Goal: Book appointment/travel/reservation

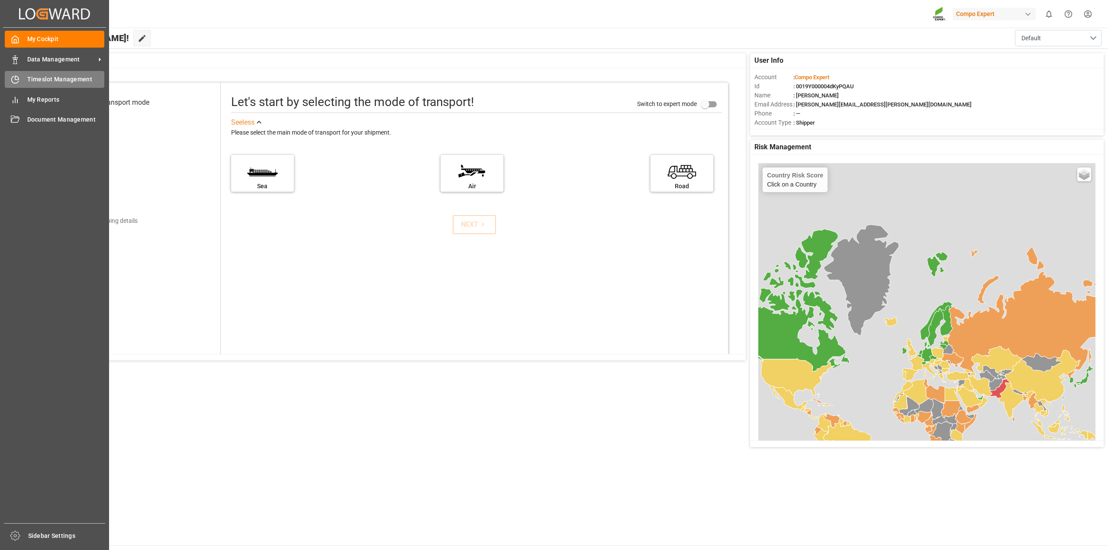
click at [33, 81] on span "Timeslot Management" at bounding box center [65, 79] width 77 height 9
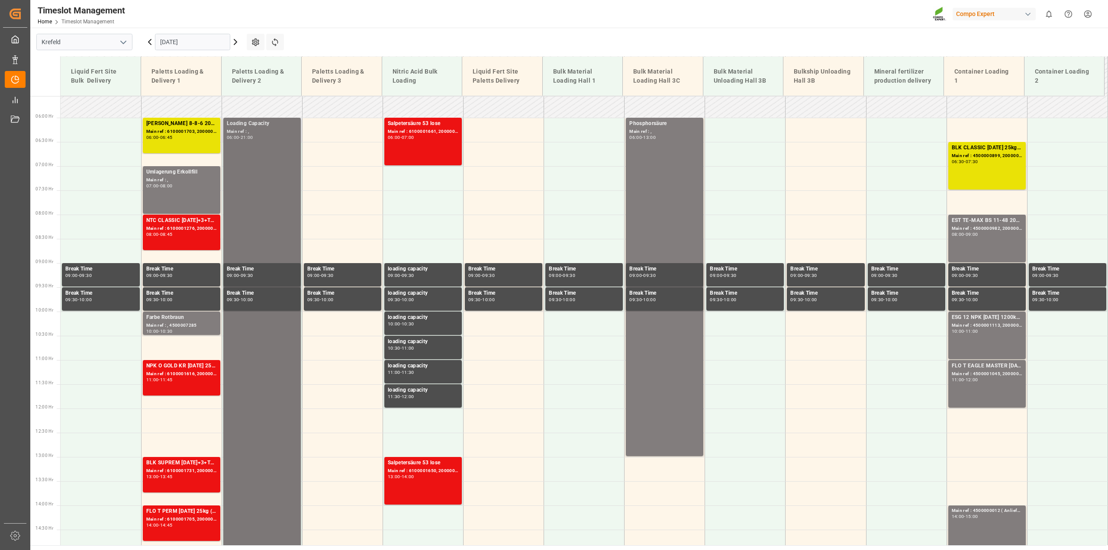
scroll to position [267, 0]
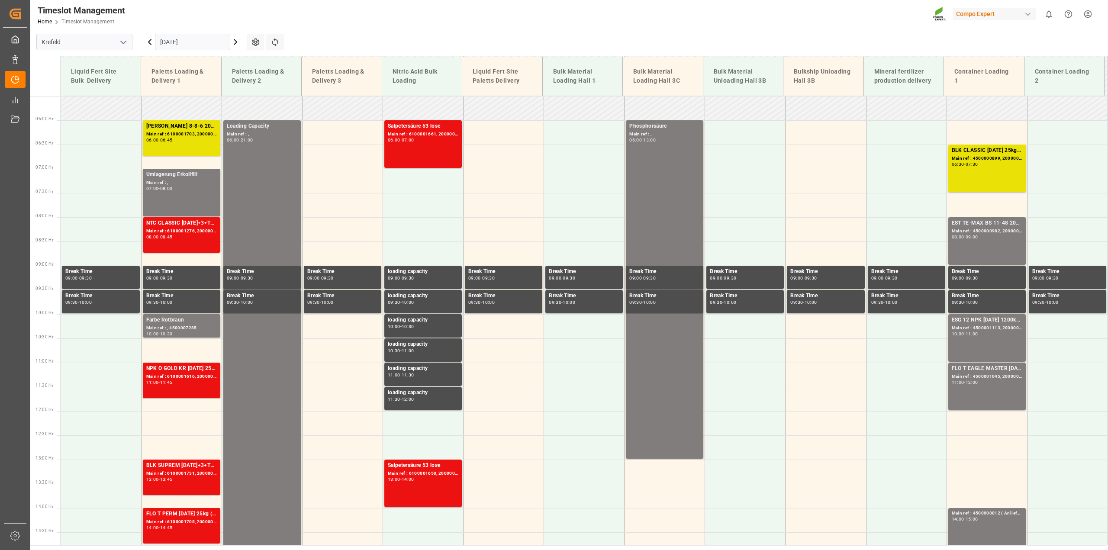
click at [222, 39] on input "[DATE]" at bounding box center [192, 42] width 75 height 16
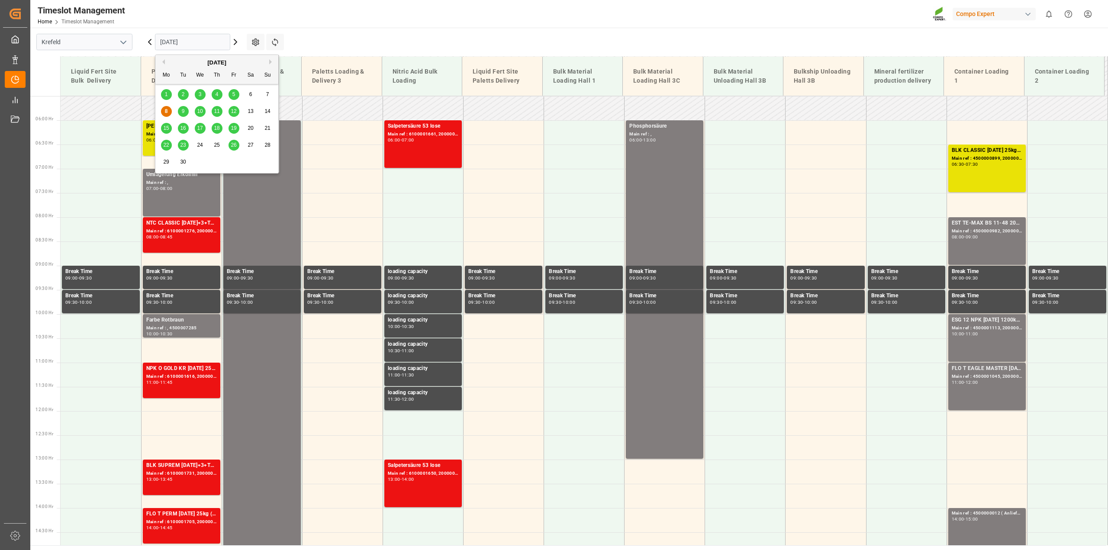
click at [184, 111] on span "9" at bounding box center [183, 111] width 3 height 6
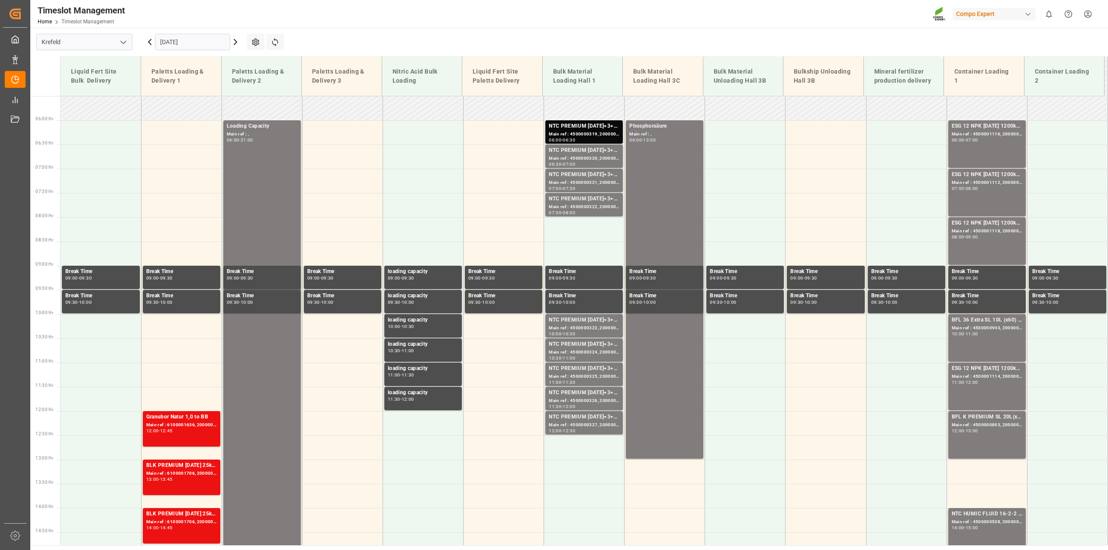
click at [226, 43] on input "09.09.2025" at bounding box center [192, 42] width 75 height 16
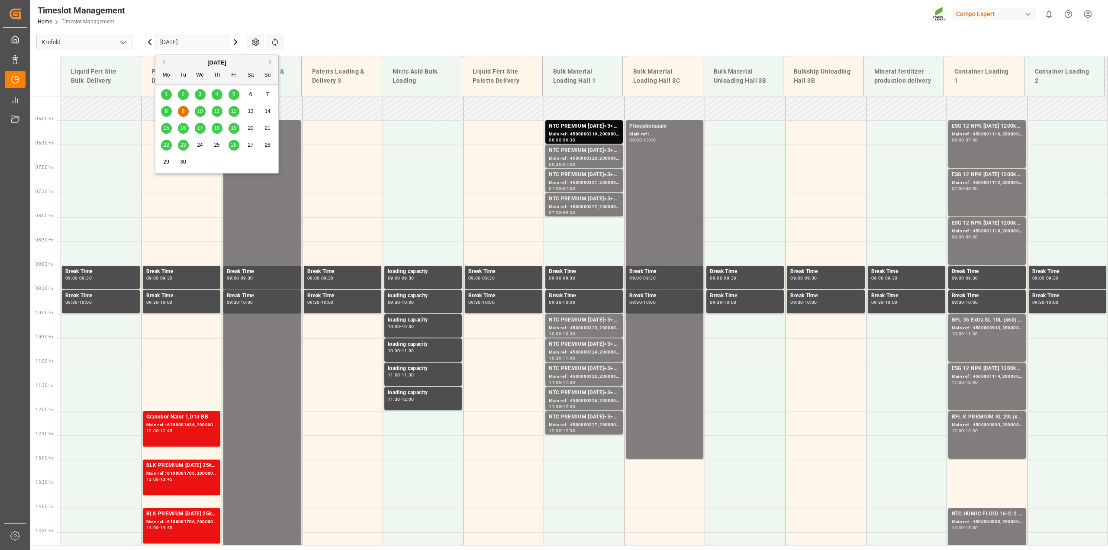
click at [198, 109] on span "10" at bounding box center [200, 111] width 6 height 6
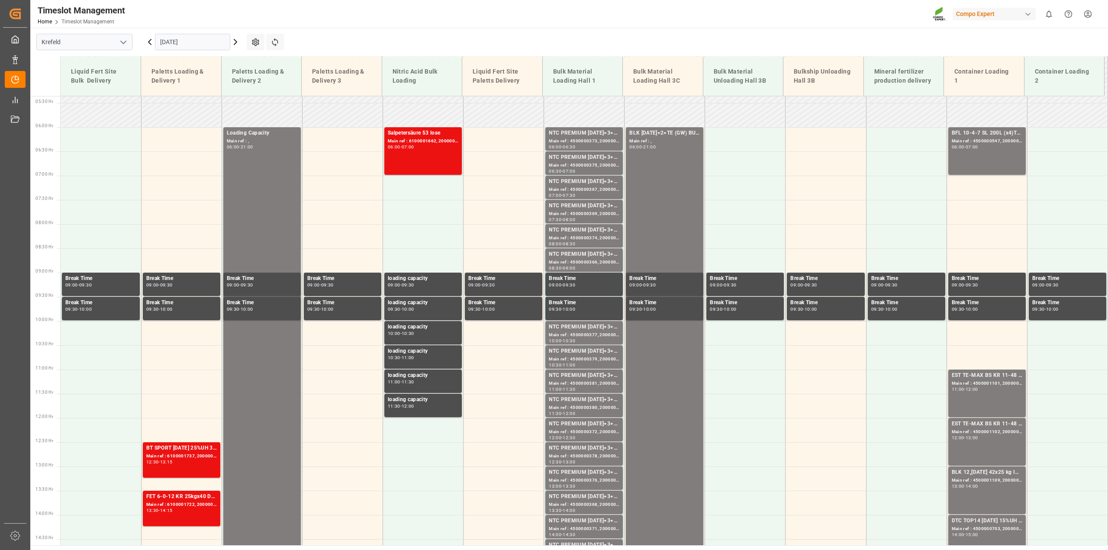
scroll to position [137, 0]
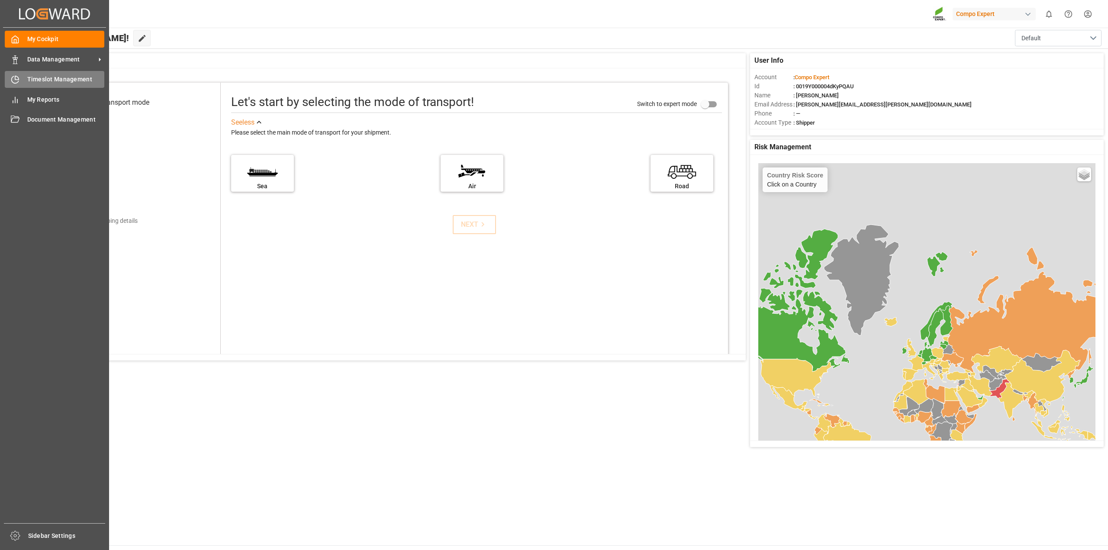
click at [39, 75] on span "Timeslot Management" at bounding box center [65, 79] width 77 height 9
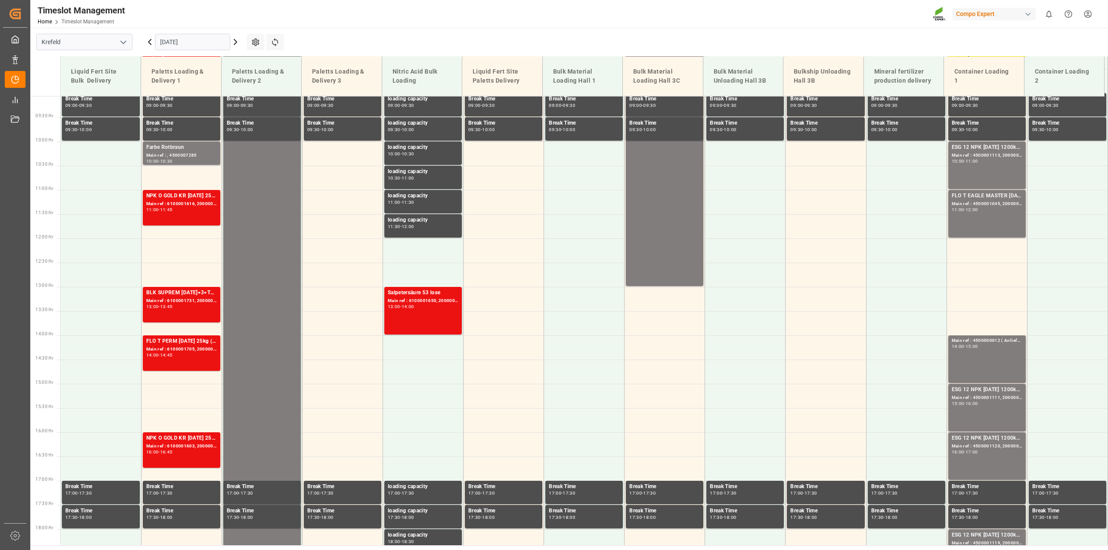
scroll to position [440, 0]
click at [226, 44] on input "[DATE]" at bounding box center [192, 42] width 75 height 16
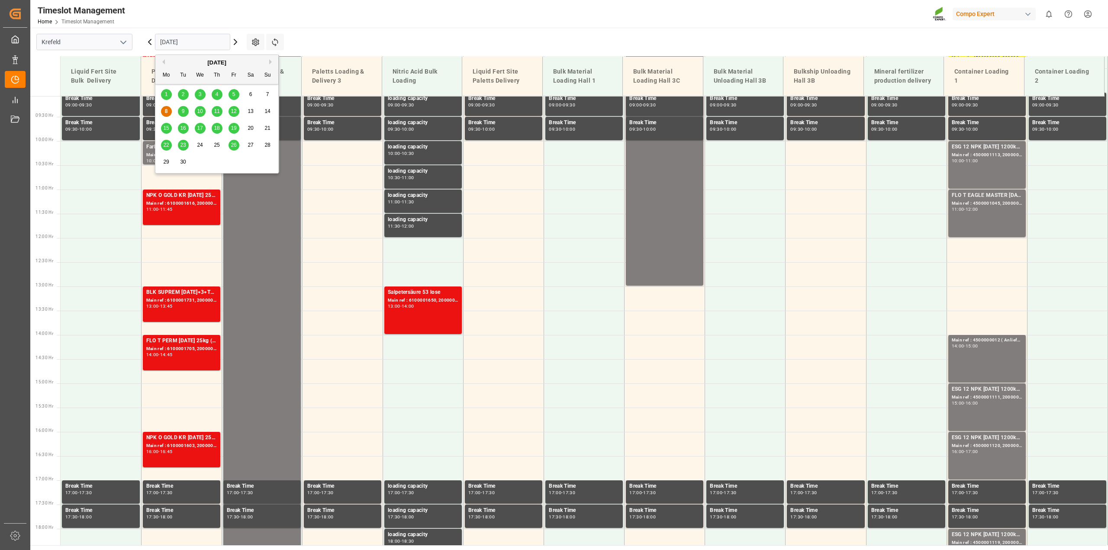
click at [216, 113] on span "11" at bounding box center [217, 111] width 6 height 6
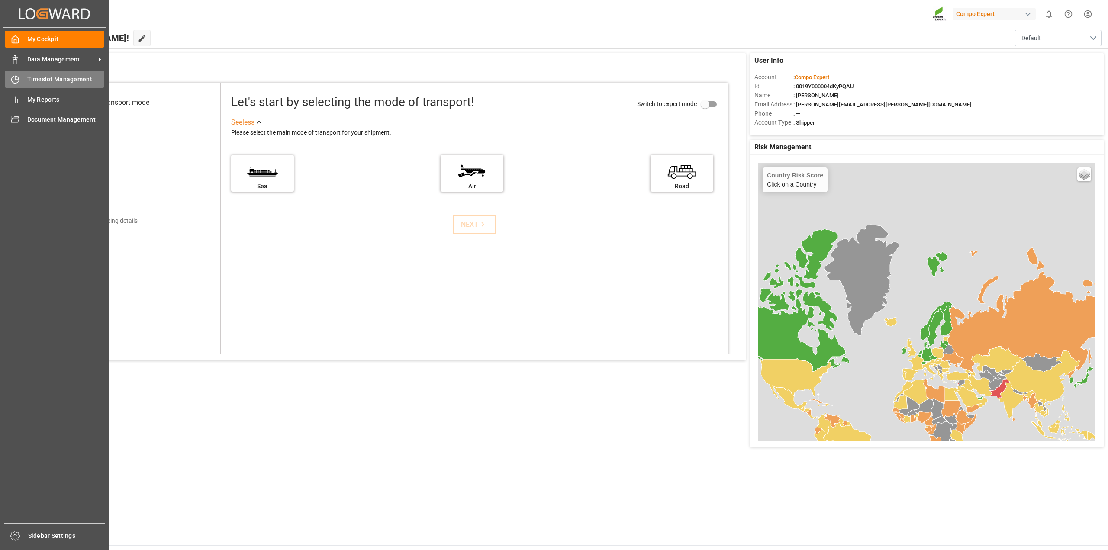
click at [27, 75] on span "Timeslot Management" at bounding box center [65, 79] width 77 height 9
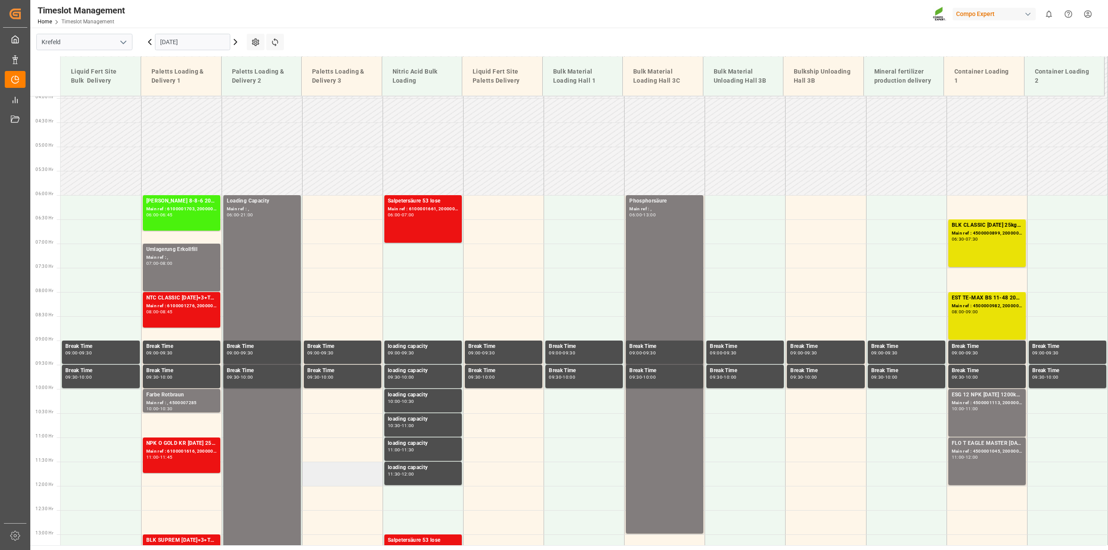
scroll to position [180, 0]
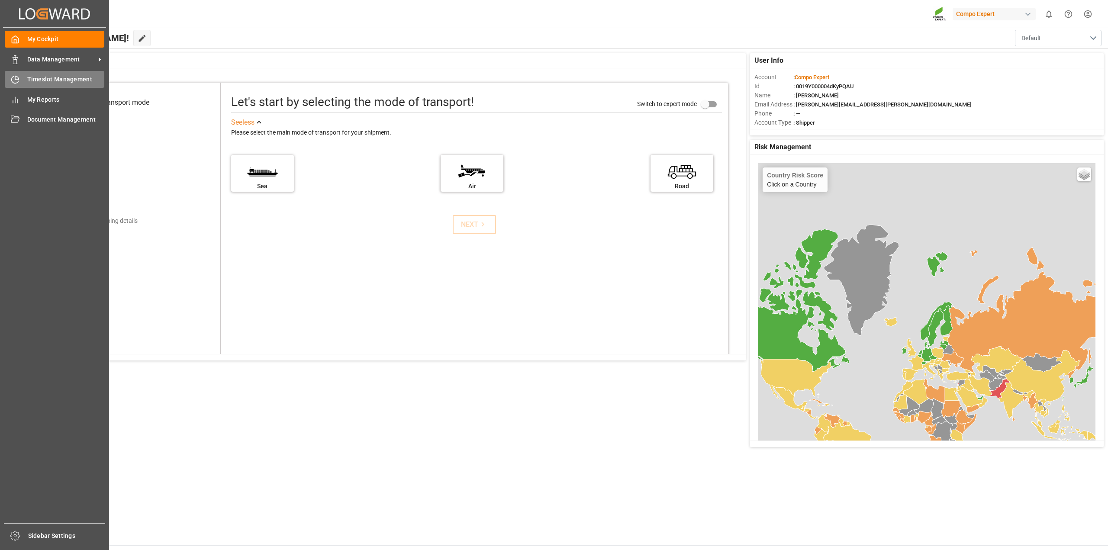
click at [35, 81] on span "Timeslot Management" at bounding box center [65, 79] width 77 height 9
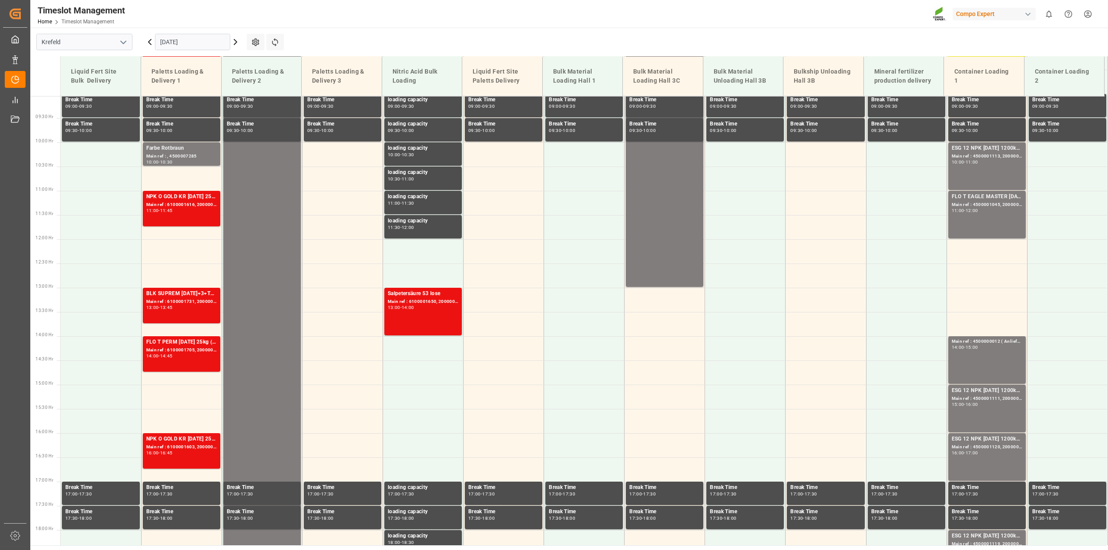
scroll to position [440, 0]
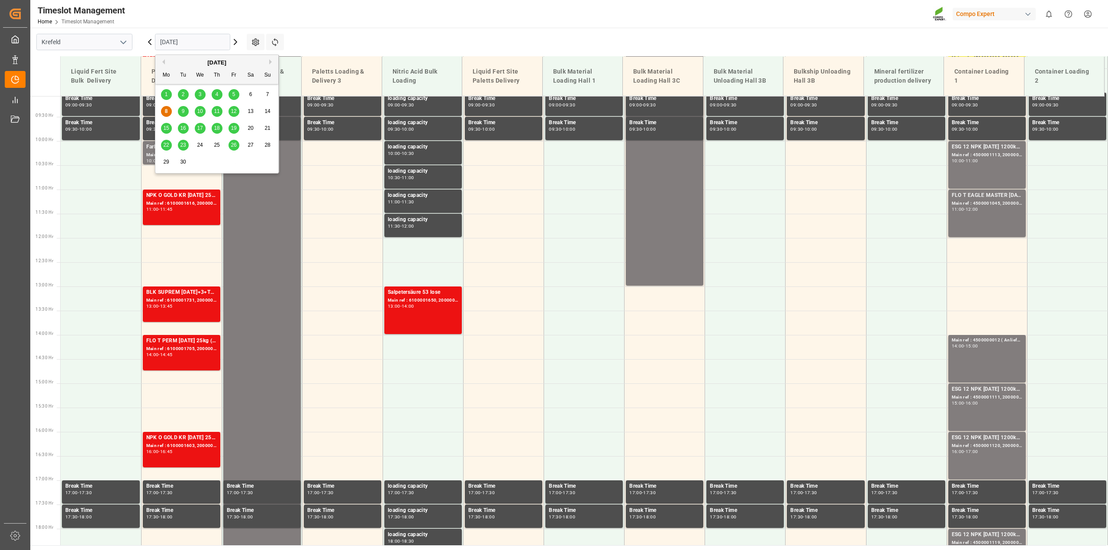
click at [210, 40] on input "[DATE]" at bounding box center [192, 42] width 75 height 16
click at [213, 110] on div "11" at bounding box center [217, 111] width 11 height 10
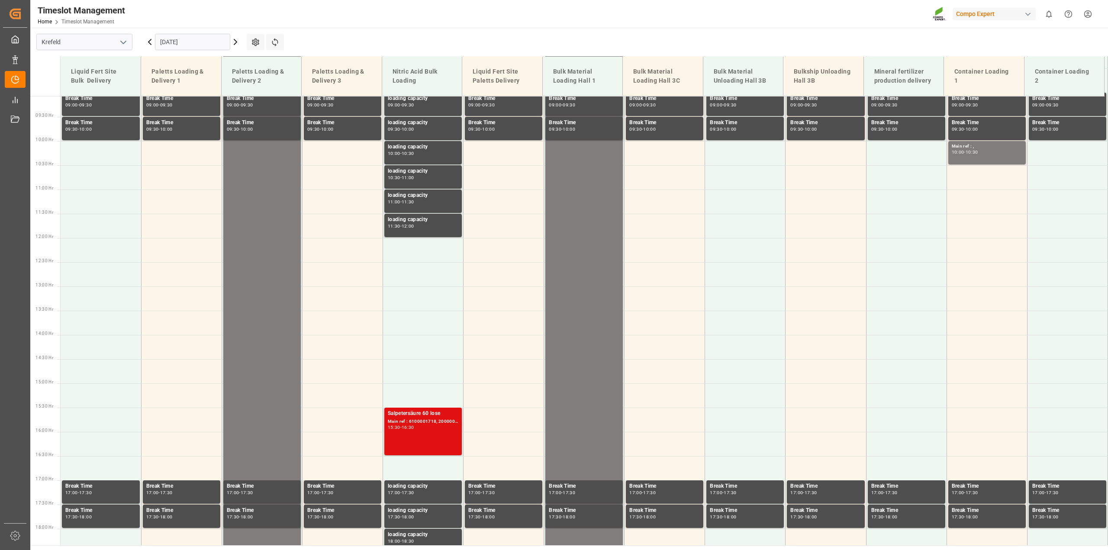
click at [413, 415] on div "Salpetersäure 60 lose" at bounding box center [423, 413] width 71 height 9
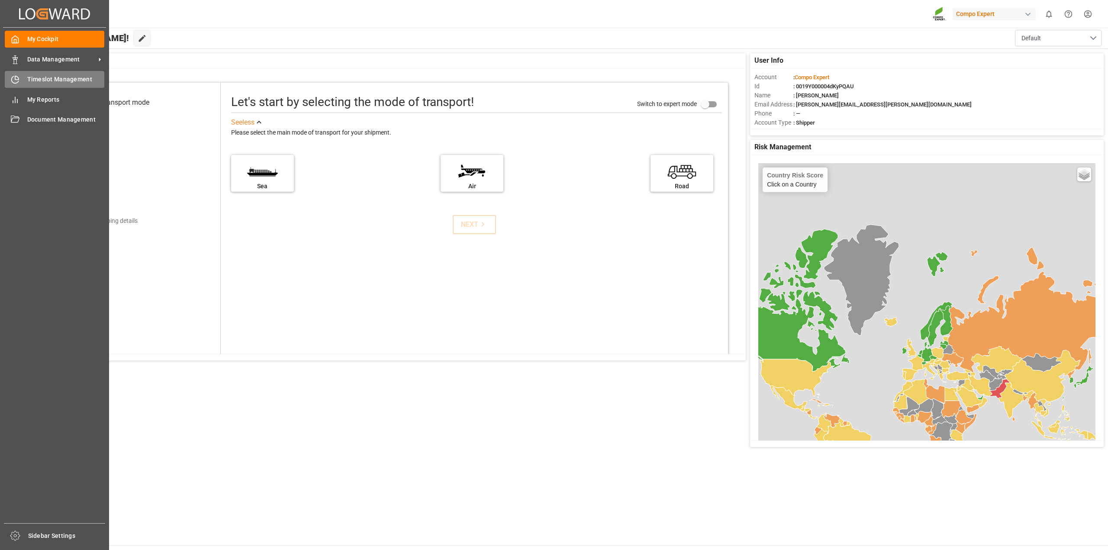
click at [61, 78] on span "Timeslot Management" at bounding box center [65, 79] width 77 height 9
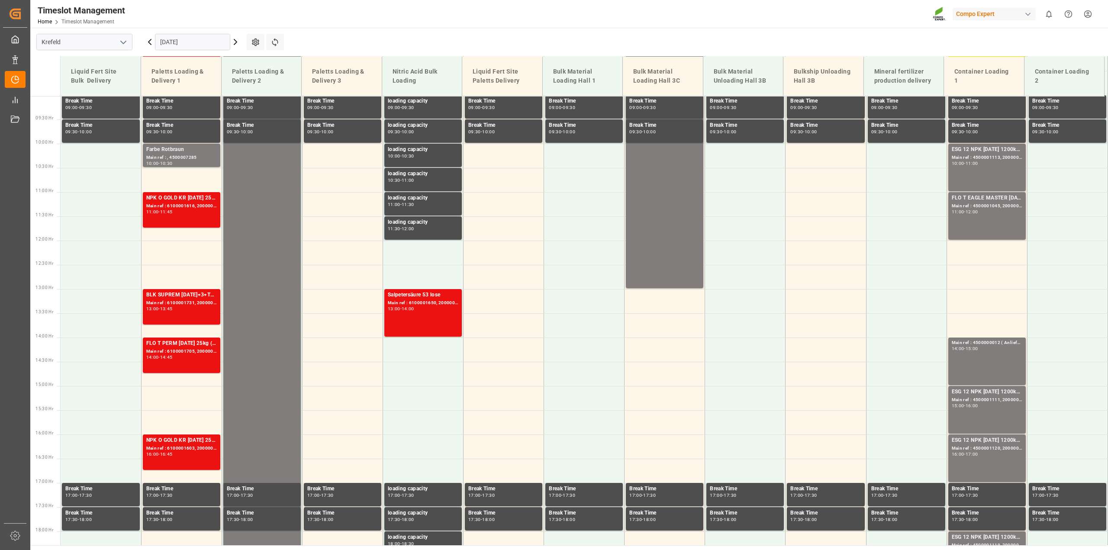
scroll to position [440, 0]
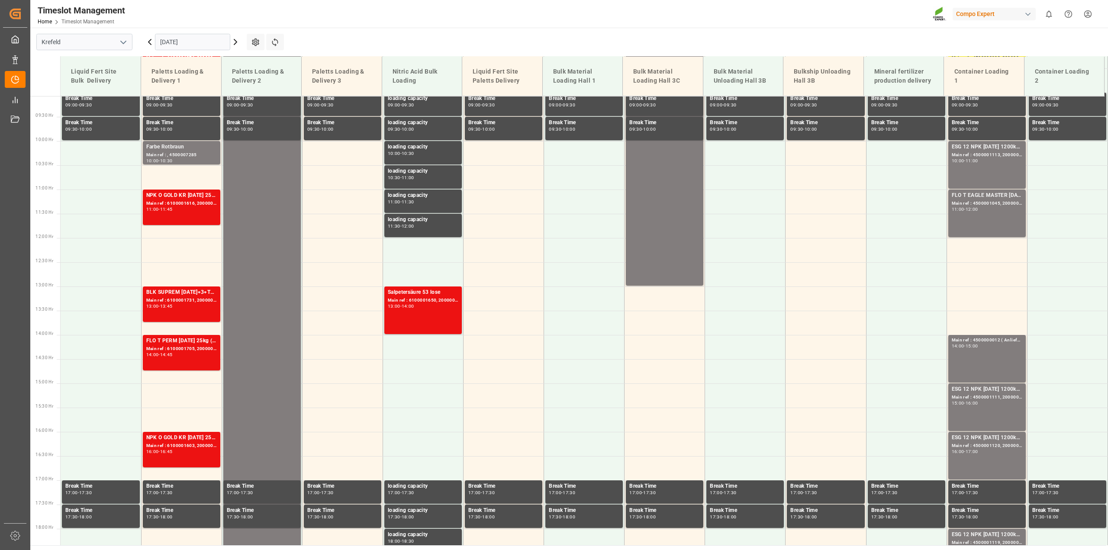
click at [209, 39] on input "[DATE]" at bounding box center [192, 42] width 75 height 16
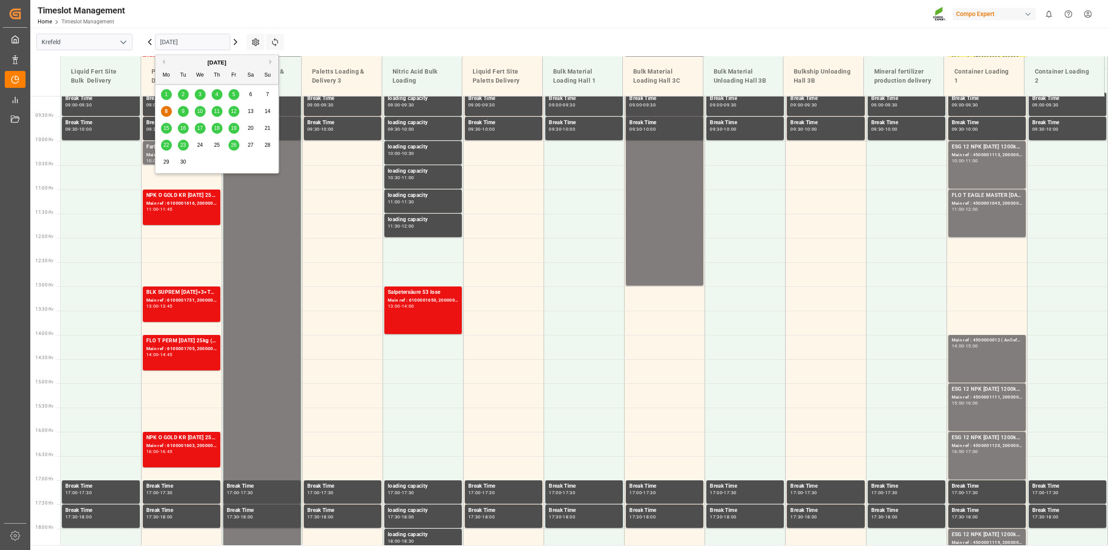
click at [232, 111] on span "12" at bounding box center [234, 111] width 6 height 6
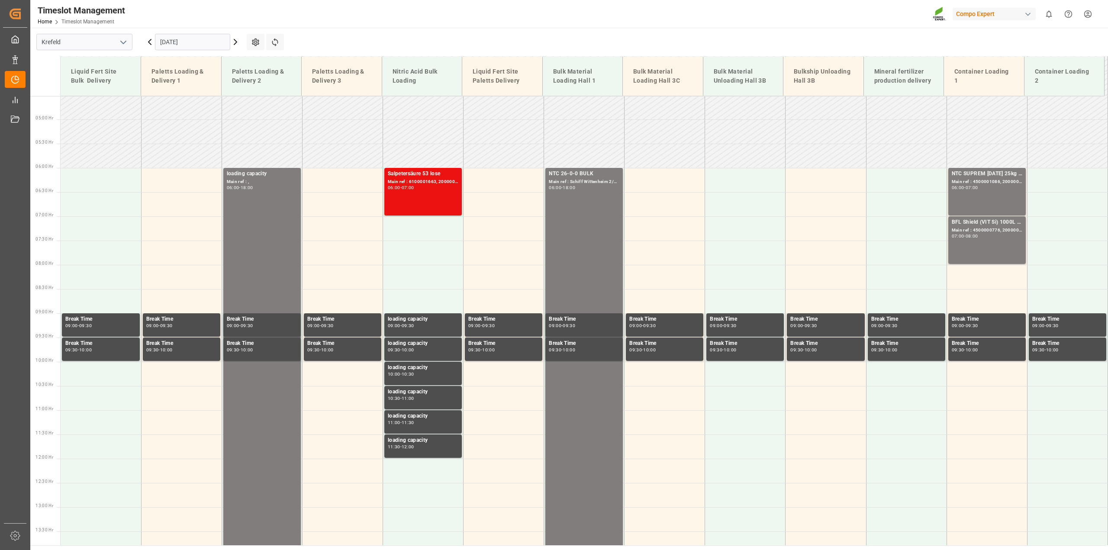
scroll to position [310, 0]
